Goal: Information Seeking & Learning: Learn about a topic

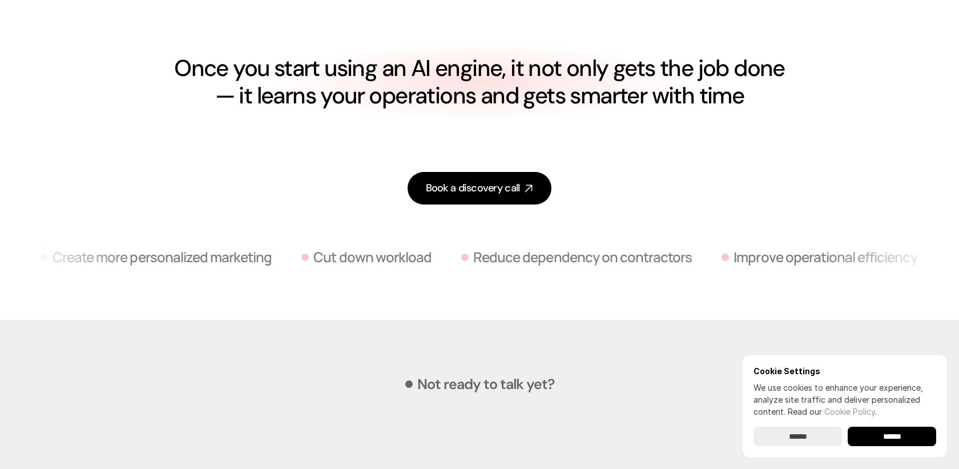
scroll to position [2877, 0]
click at [416, 108] on h4 "Once you start using an AI engine, it not only gets the job done — it learns yo…" at bounding box center [480, 81] width 614 height 55
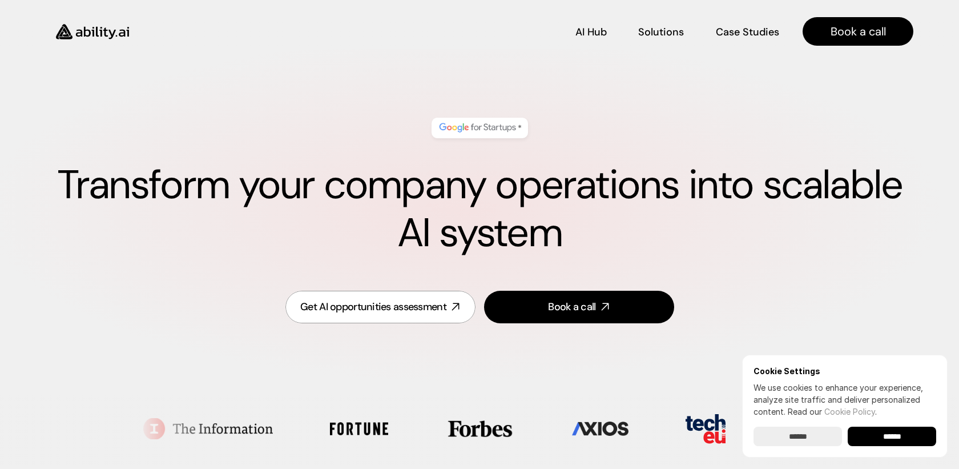
scroll to position [0, 0]
click at [593, 34] on p "AI Hub" at bounding box center [591, 30] width 31 height 14
click at [376, 124] on div "* Transform your company operations into scalable AI system" at bounding box center [480, 188] width 868 height 162
click at [430, 192] on h1 "Transform your company operations into scalable AI system" at bounding box center [480, 210] width 868 height 96
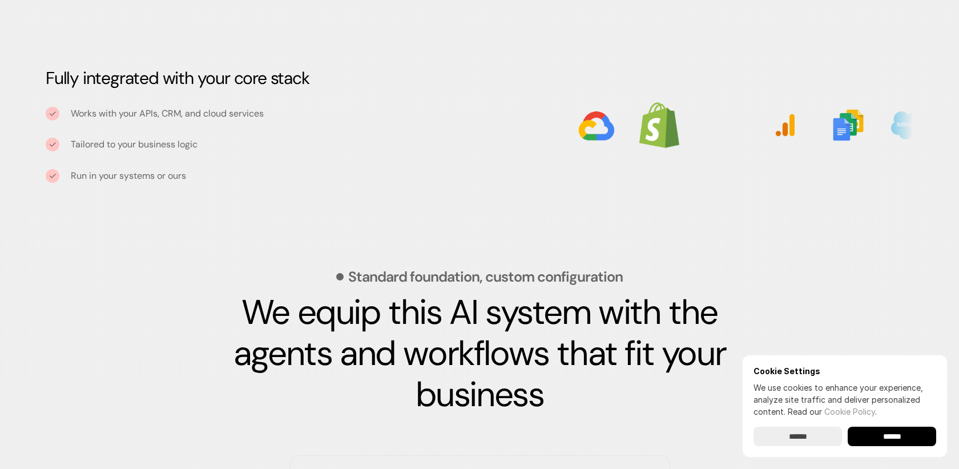
scroll to position [1436, 0]
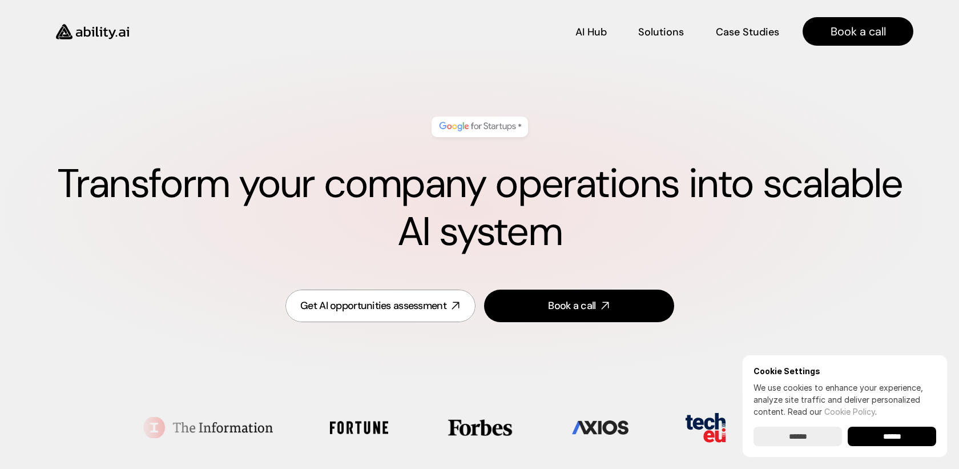
click at [589, 40] on p "AI Hub" at bounding box center [590, 47] width 31 height 14
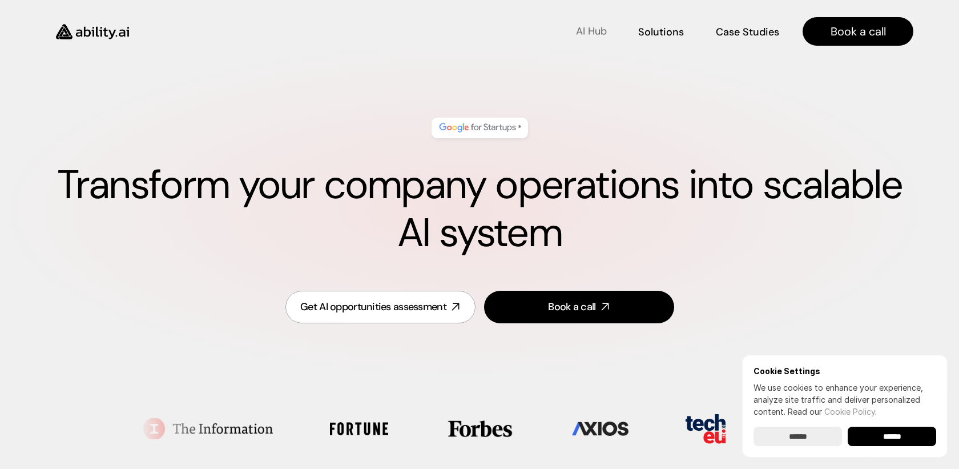
scroll to position [0, 0]
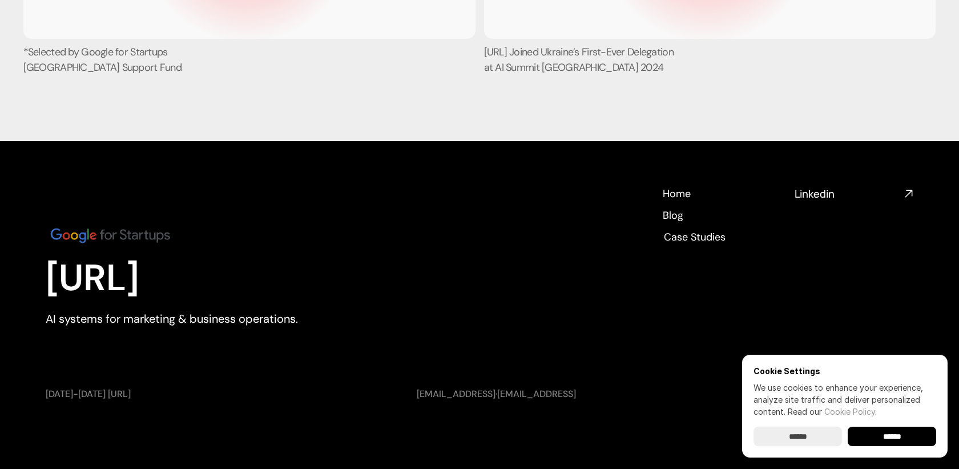
scroll to position [4364, 0]
click at [796, 437] on input "******" at bounding box center [798, 435] width 88 height 19
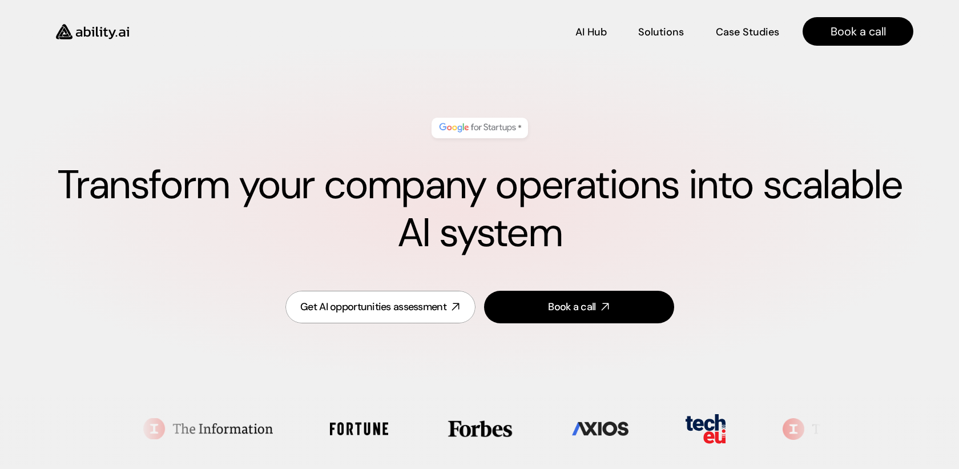
scroll to position [0, 0]
